Goal: Information Seeking & Learning: Learn about a topic

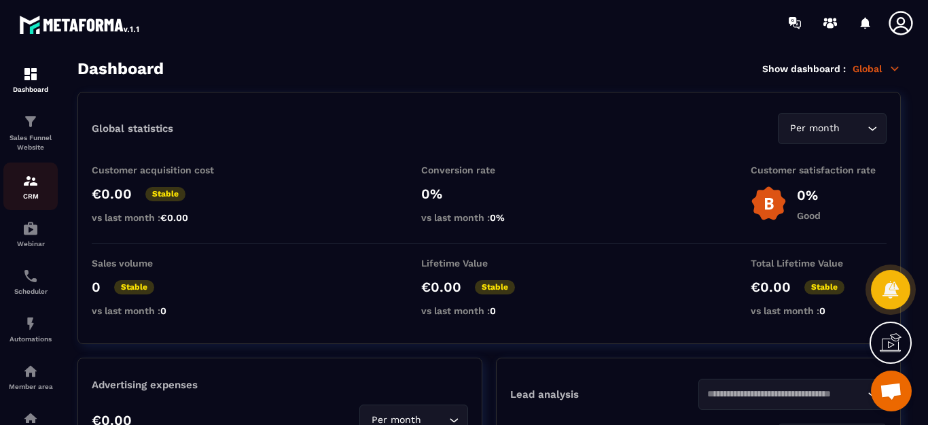
click at [26, 181] on img at bounding box center [30, 181] width 16 height 16
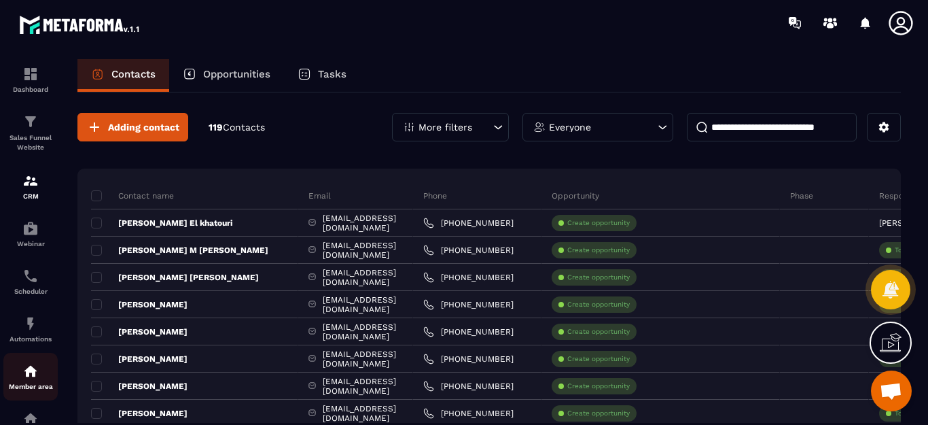
click at [35, 381] on div "Member area" at bounding box center [30, 376] width 54 height 27
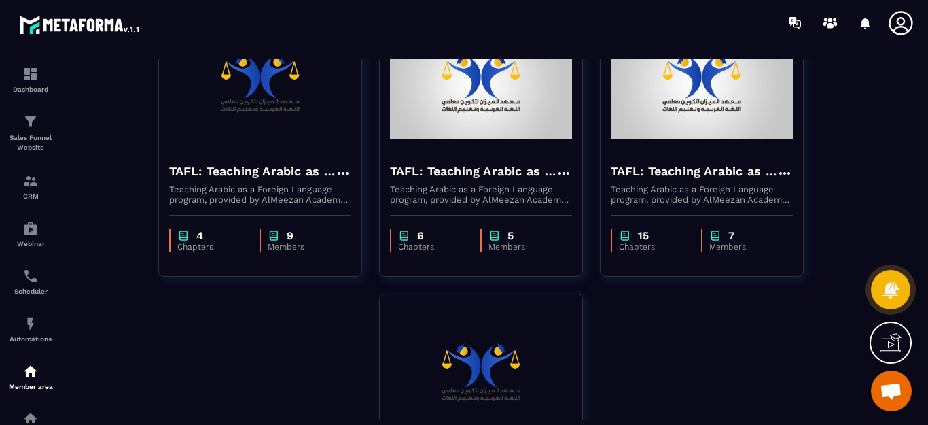
scroll to position [136, 0]
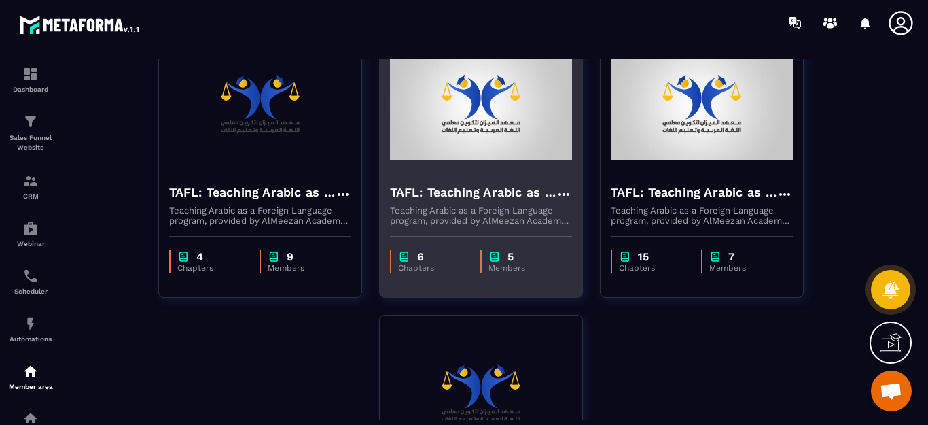
click at [533, 144] on img at bounding box center [481, 105] width 182 height 136
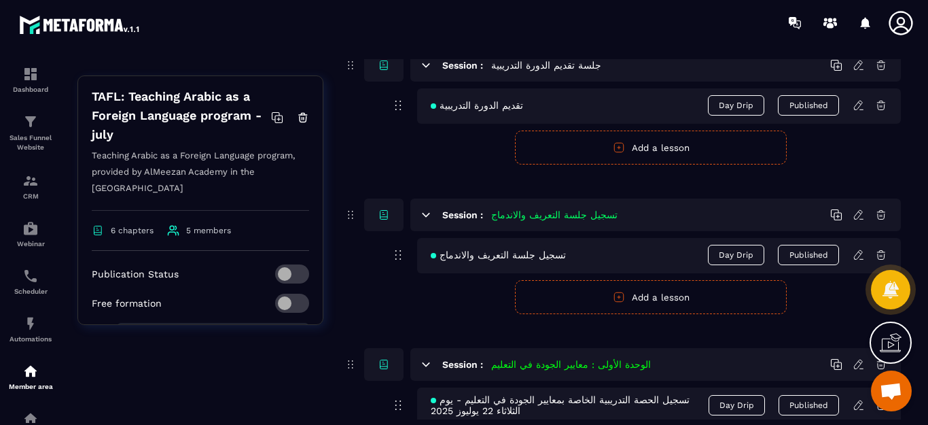
scroll to position [358, 0]
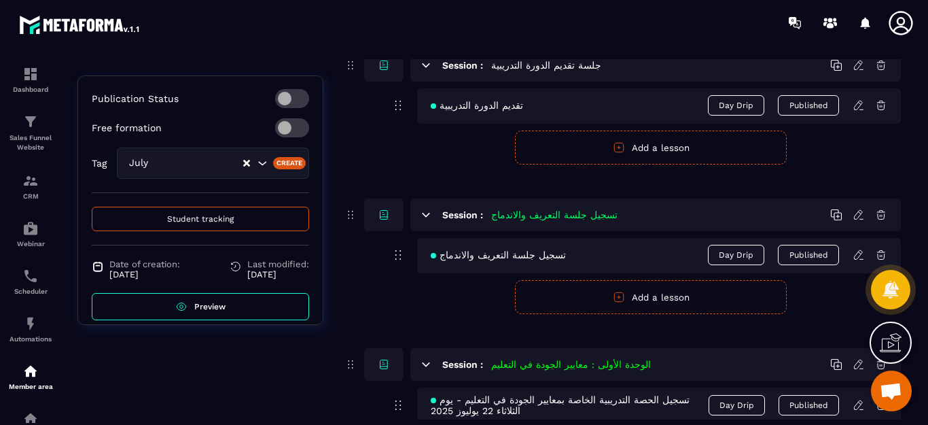
click at [197, 302] on span "Preview" at bounding box center [209, 307] width 31 height 10
click at [309, 250] on div "TAFL: Teaching Arabic as a Foreign Language program - july Teaching Arabic as a…" at bounding box center [200, 119] width 245 height 442
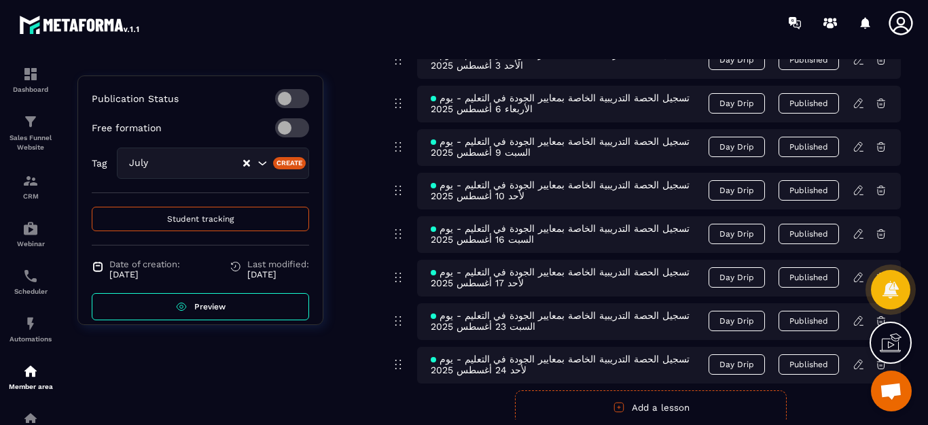
scroll to position [951, 0]
